Goal: Information Seeking & Learning: Learn about a topic

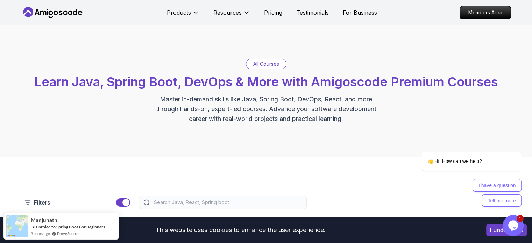
click at [266, 64] on p "All Courses" at bounding box center [266, 63] width 26 height 7
click at [250, 113] on p "Master in-demand skills like Java, Spring Boot, DevOps, React, and more through…" at bounding box center [266, 108] width 235 height 29
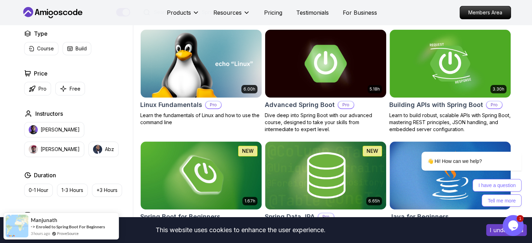
scroll to position [190, 0]
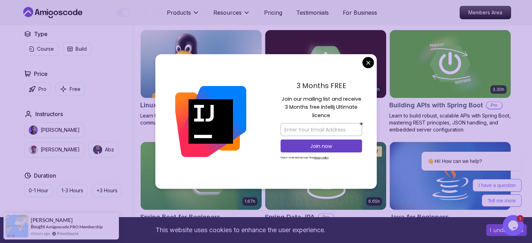
drag, startPoint x: 279, startPoint y: 96, endPoint x: 333, endPoint y: 119, distance: 58.0
click at [333, 119] on div "3 Months FREE Join our mailing list and receive 3 Months free Intellij Ultimate…" at bounding box center [321, 121] width 111 height 135
click at [333, 119] on p "Join our mailing list and receive 3 Months free Intellij Ultimate licence" at bounding box center [320, 107] width 81 height 24
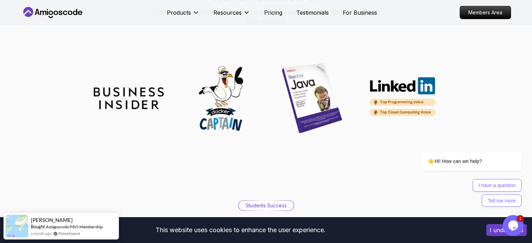
scroll to position [2045, 0]
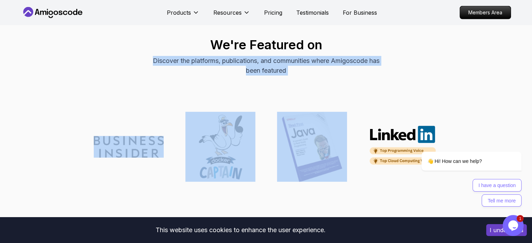
drag, startPoint x: 138, startPoint y: 49, endPoint x: 306, endPoint y: 76, distance: 169.9
click at [306, 76] on div "We're Featured on Discover the platforms, publications, and communities where A…" at bounding box center [265, 56] width 489 height 55
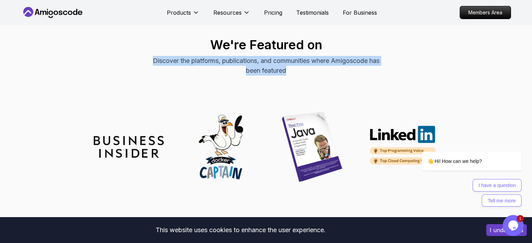
click at [306, 76] on div "We're Featured on Discover the platforms, publications, and communities where A…" at bounding box center [265, 56] width 489 height 55
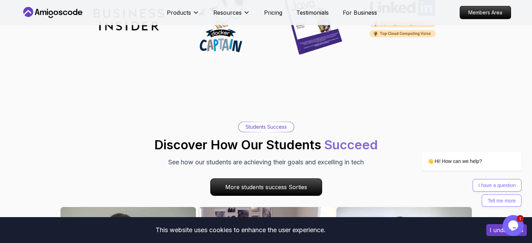
scroll to position [2184, 0]
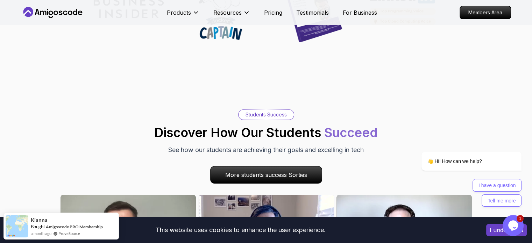
click at [274, 111] on p "Students Success" at bounding box center [265, 114] width 41 height 7
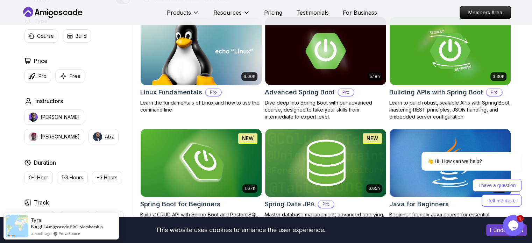
scroll to position [108, 0]
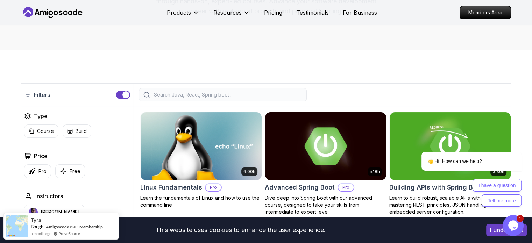
click at [299, 134] on img at bounding box center [325, 145] width 127 height 71
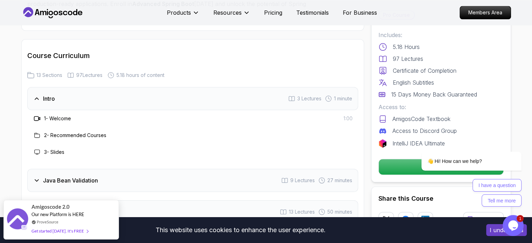
scroll to position [911, 0]
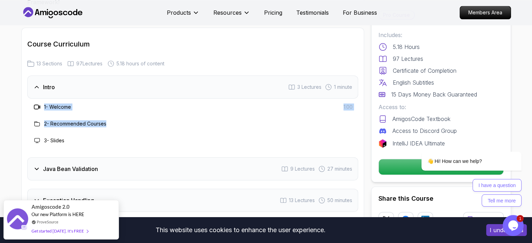
drag, startPoint x: 36, startPoint y: 86, endPoint x: 116, endPoint y: 116, distance: 85.4
click at [116, 116] on div "1 - Welcome 1:00 2 - Recommended Courses 3 - Slides" at bounding box center [192, 124] width 331 height 50
click at [116, 132] on div "3 - Slides" at bounding box center [192, 140] width 331 height 17
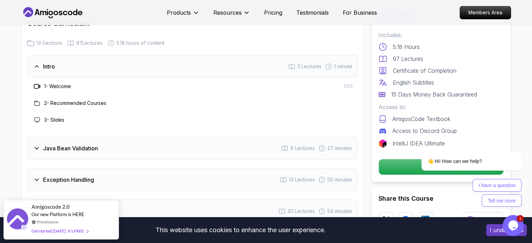
scroll to position [935, 0]
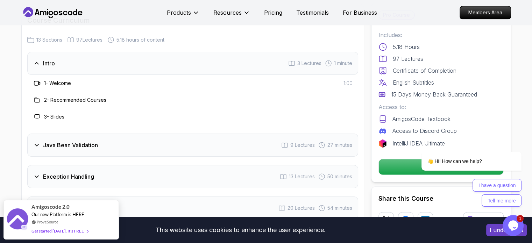
click at [39, 141] on div "Java Bean Validation" at bounding box center [65, 145] width 65 height 8
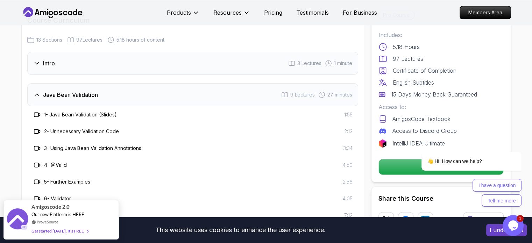
scroll to position [939, 0]
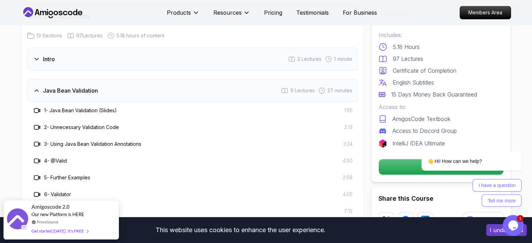
click at [66, 107] on h3 "1 - Java Bean Validation (Slides)" at bounding box center [80, 110] width 73 height 7
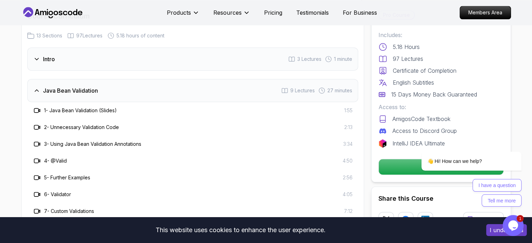
click at [35, 107] on icon at bounding box center [37, 110] width 7 height 7
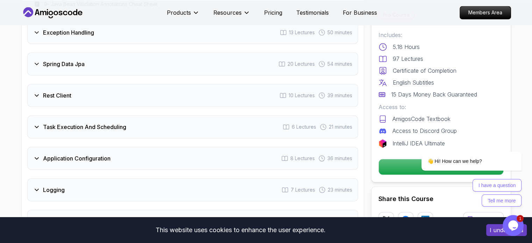
scroll to position [1180, 0]
click at [515, 140] on icon "Chat attention grabber" at bounding box center [517, 141] width 6 height 6
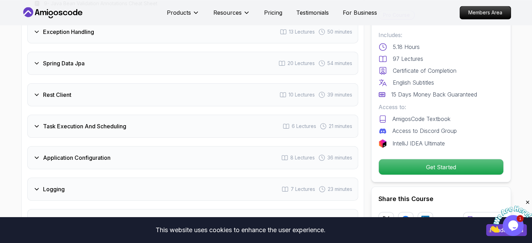
scroll to position [1265, 0]
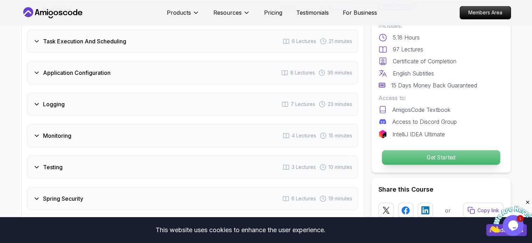
click at [471, 150] on p "Get Started" at bounding box center [440, 157] width 118 height 15
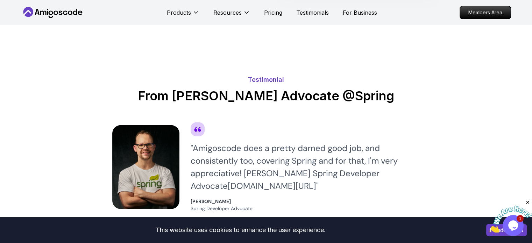
scroll to position [2005, 0]
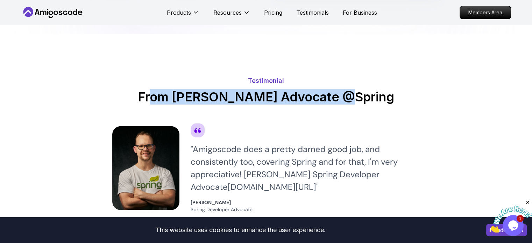
drag, startPoint x: 152, startPoint y: 73, endPoint x: 341, endPoint y: 71, distance: 188.8
click at [341, 90] on h2 "From [PERSON_NAME] Advocate @Spring" at bounding box center [266, 97] width 308 height 14
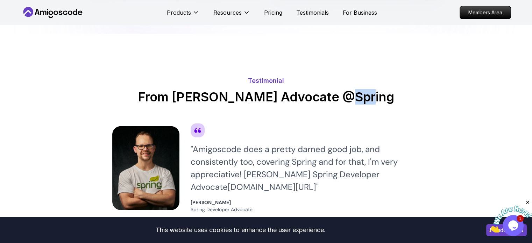
drag, startPoint x: 341, startPoint y: 71, endPoint x: 365, endPoint y: 71, distance: 23.8
click at [365, 90] on h2 "From [PERSON_NAME] Advocate @Spring" at bounding box center [266, 97] width 308 height 14
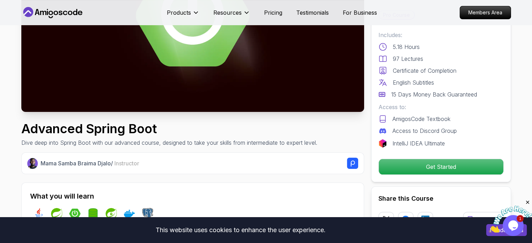
scroll to position [122, 0]
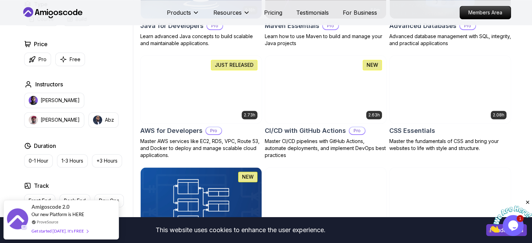
scroll to position [489, 0]
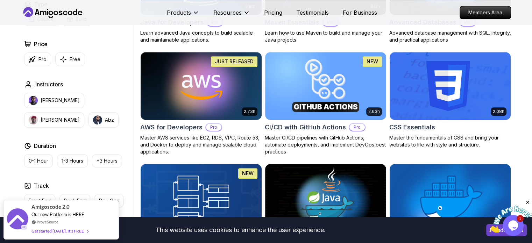
drag, startPoint x: 136, startPoint y: 130, endPoint x: 180, endPoint y: 155, distance: 51.0
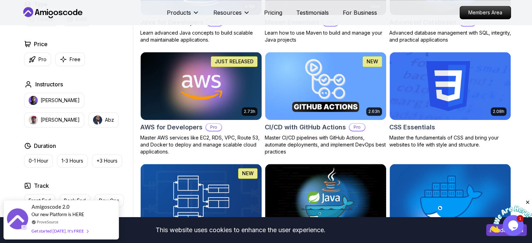
scroll to position [572, 0]
